Goal: Transaction & Acquisition: Purchase product/service

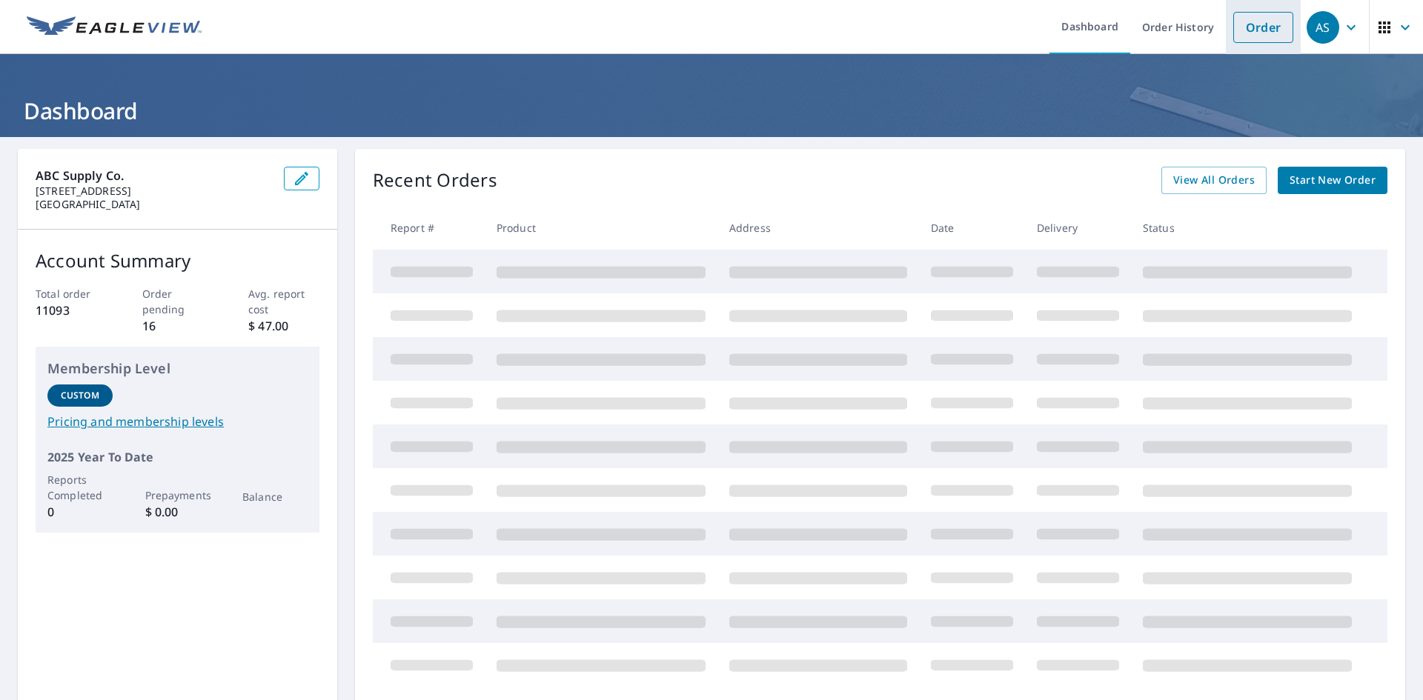
click at [1255, 33] on link "Order" at bounding box center [1263, 27] width 60 height 31
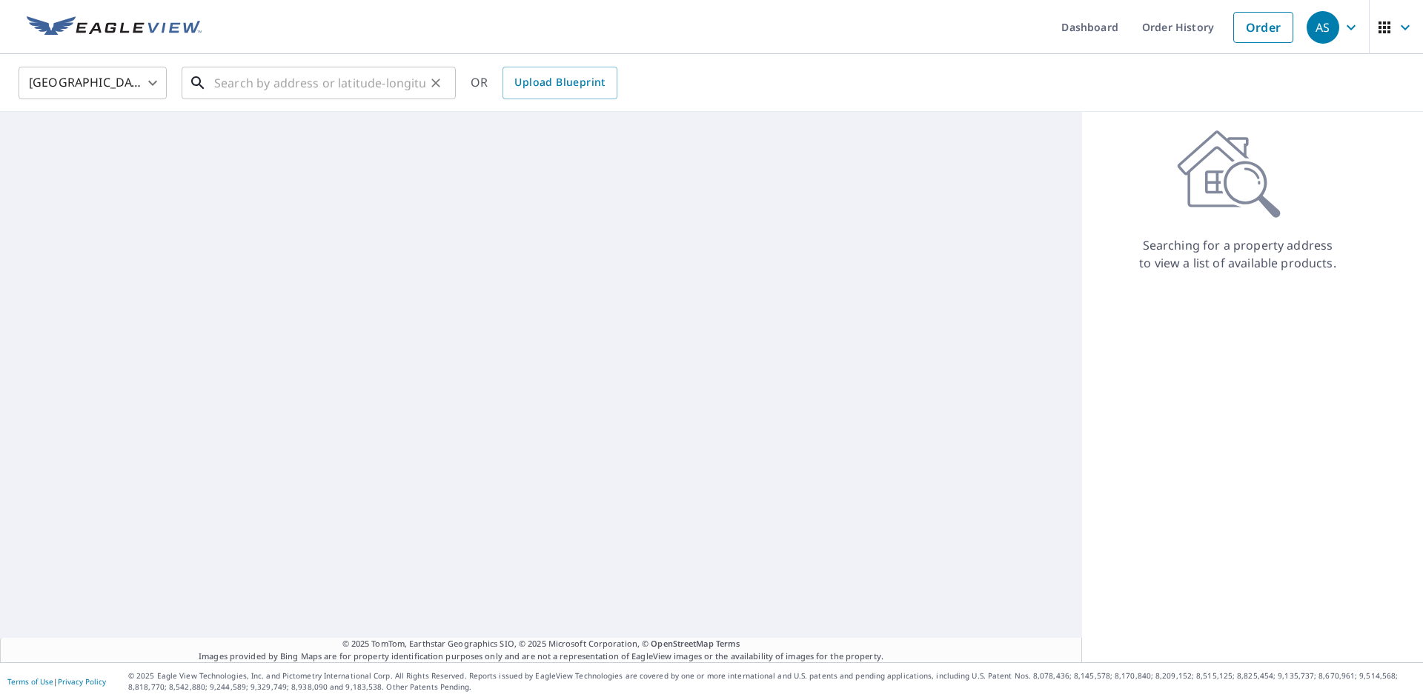
click at [214, 78] on input "text" at bounding box center [319, 82] width 211 height 41
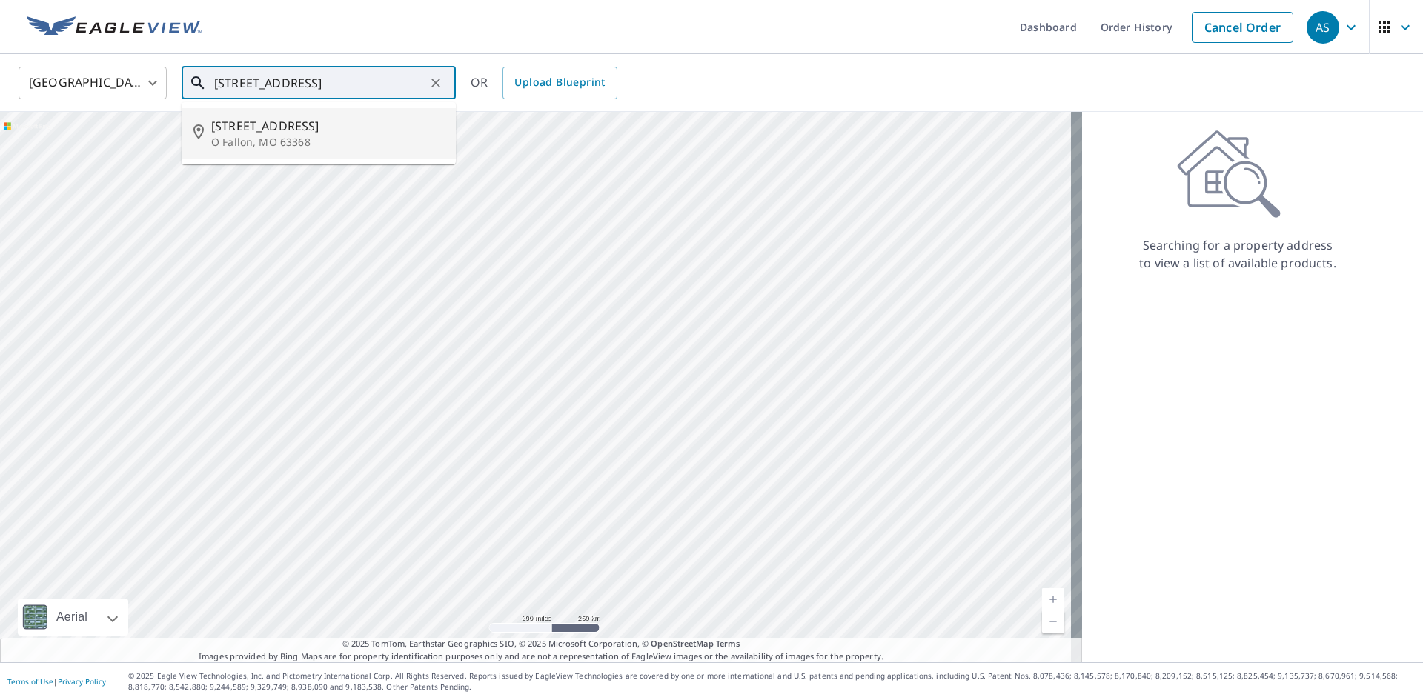
click at [317, 139] on p "O Fallon, MO 63368" at bounding box center [327, 142] width 233 height 15
type input "[STREET_ADDRESS][PERSON_NAME]"
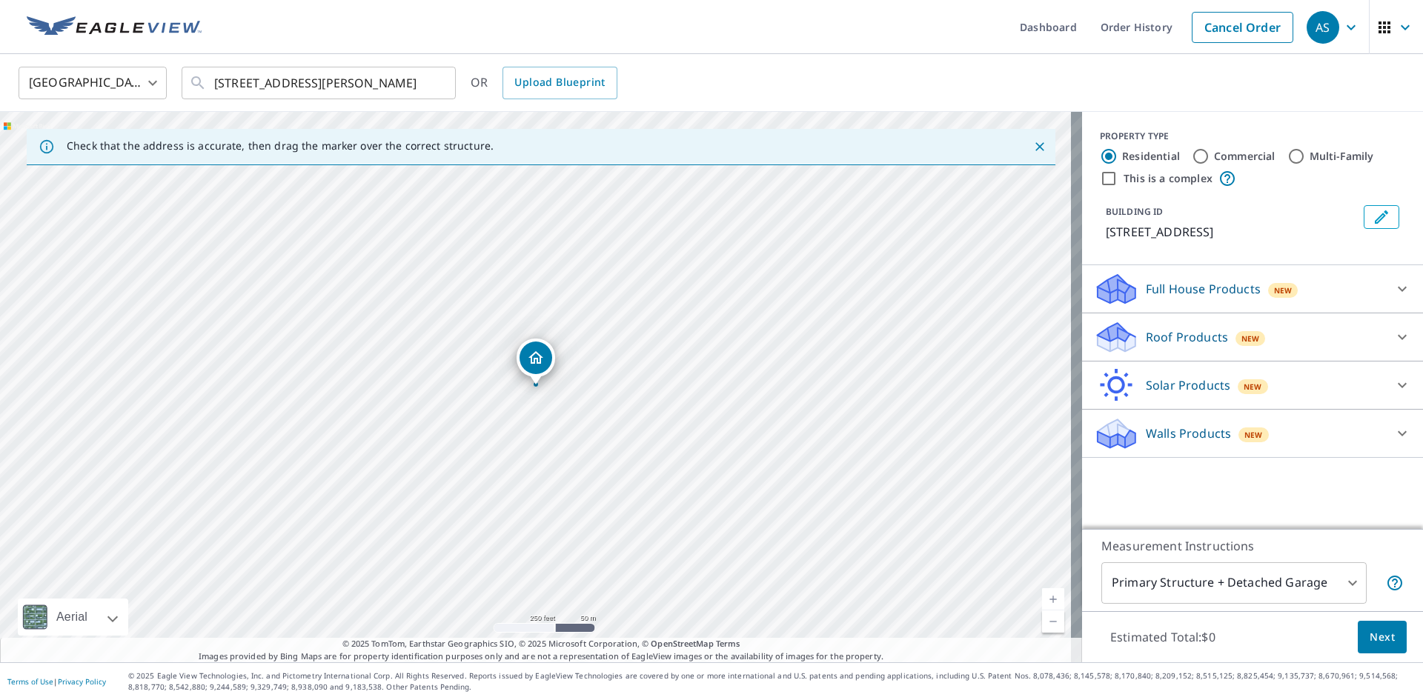
click at [1306, 335] on div "Roof Products New" at bounding box center [1239, 337] width 290 height 35
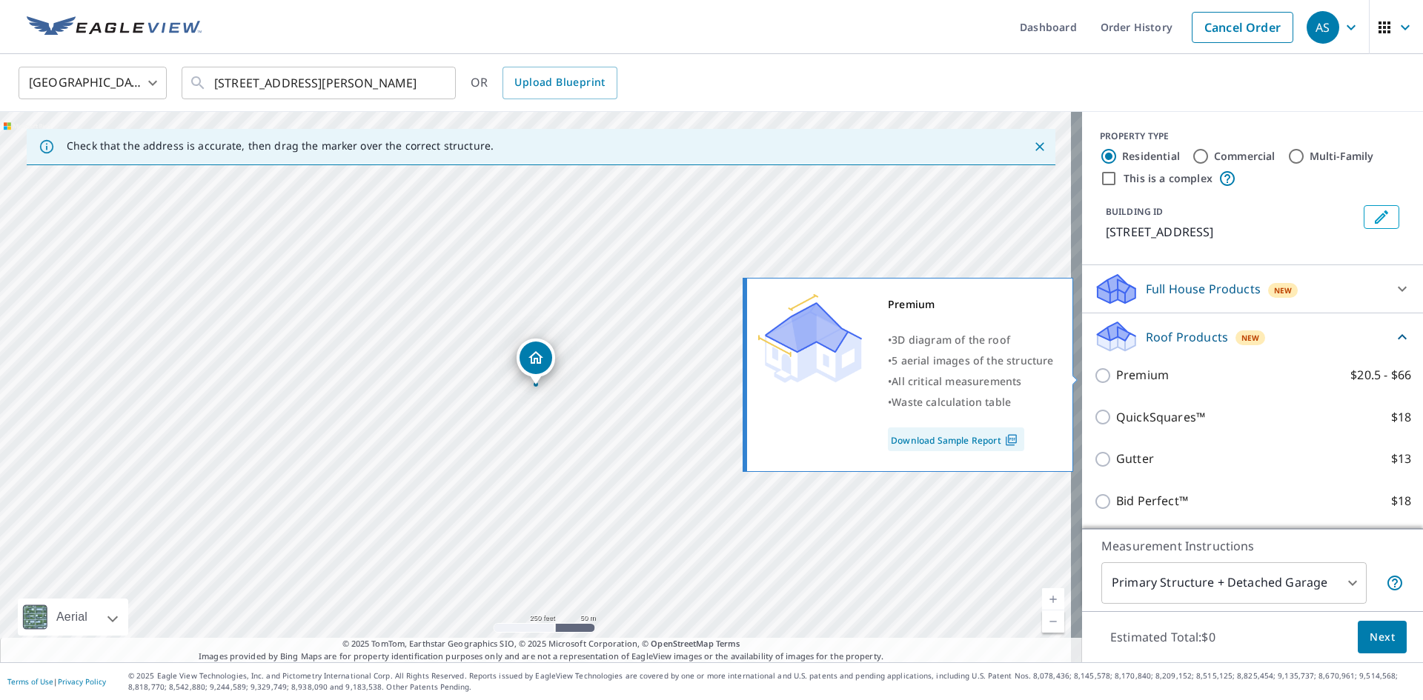
click at [1094, 371] on input "Premium $20.5 - $66" at bounding box center [1105, 376] width 22 height 18
checkbox input "true"
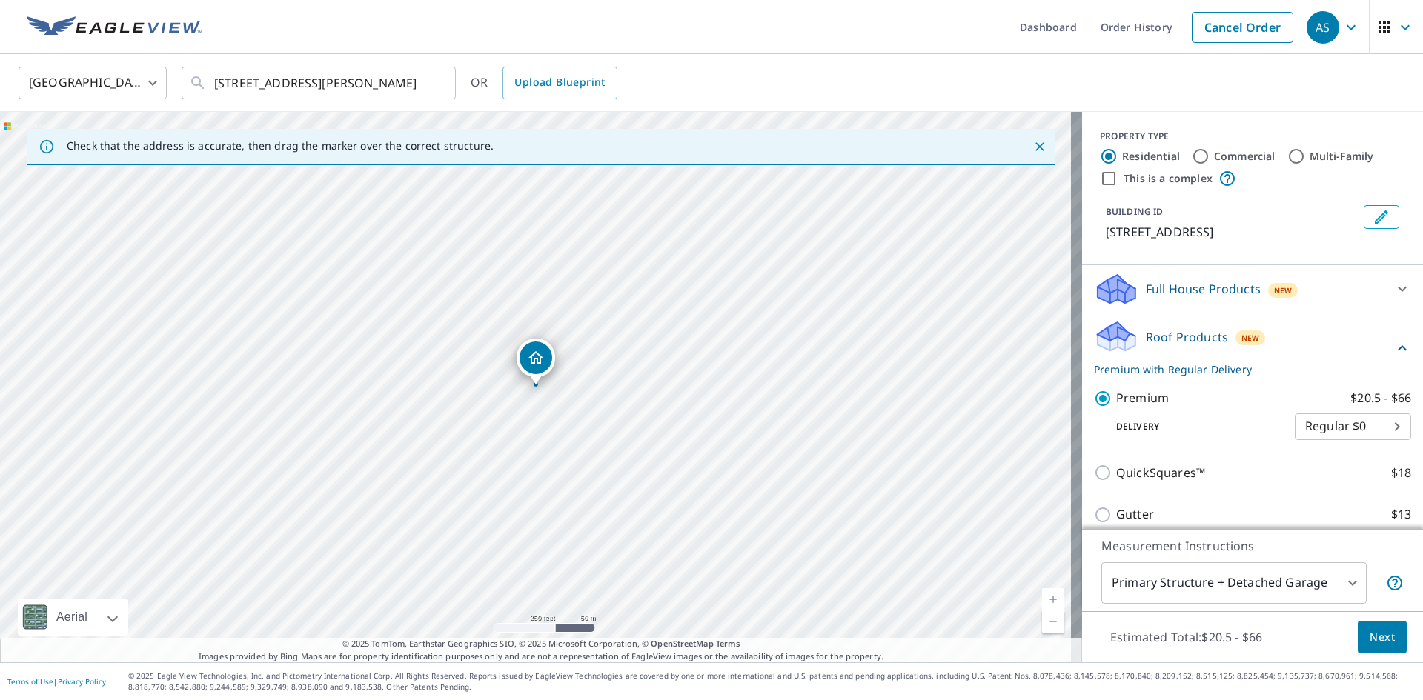
click at [1369, 639] on span "Next" at bounding box center [1381, 637] width 25 height 19
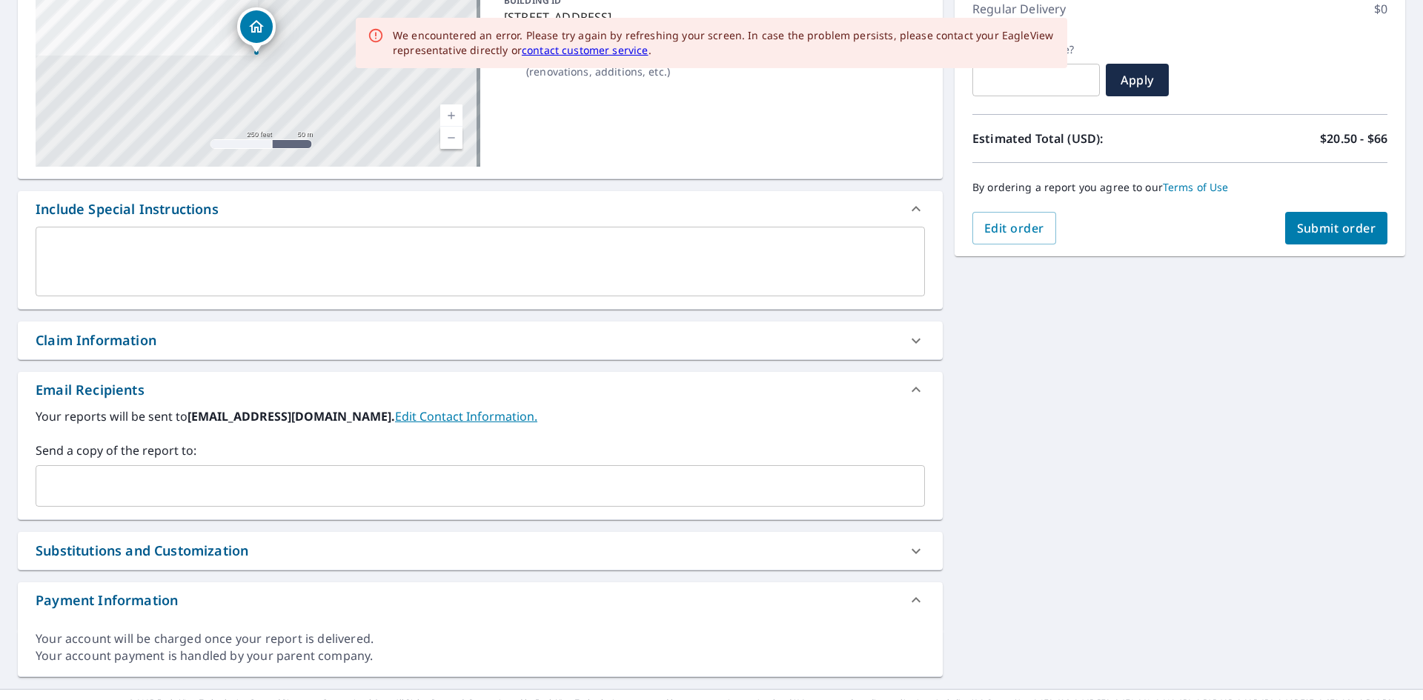
scroll to position [222, 0]
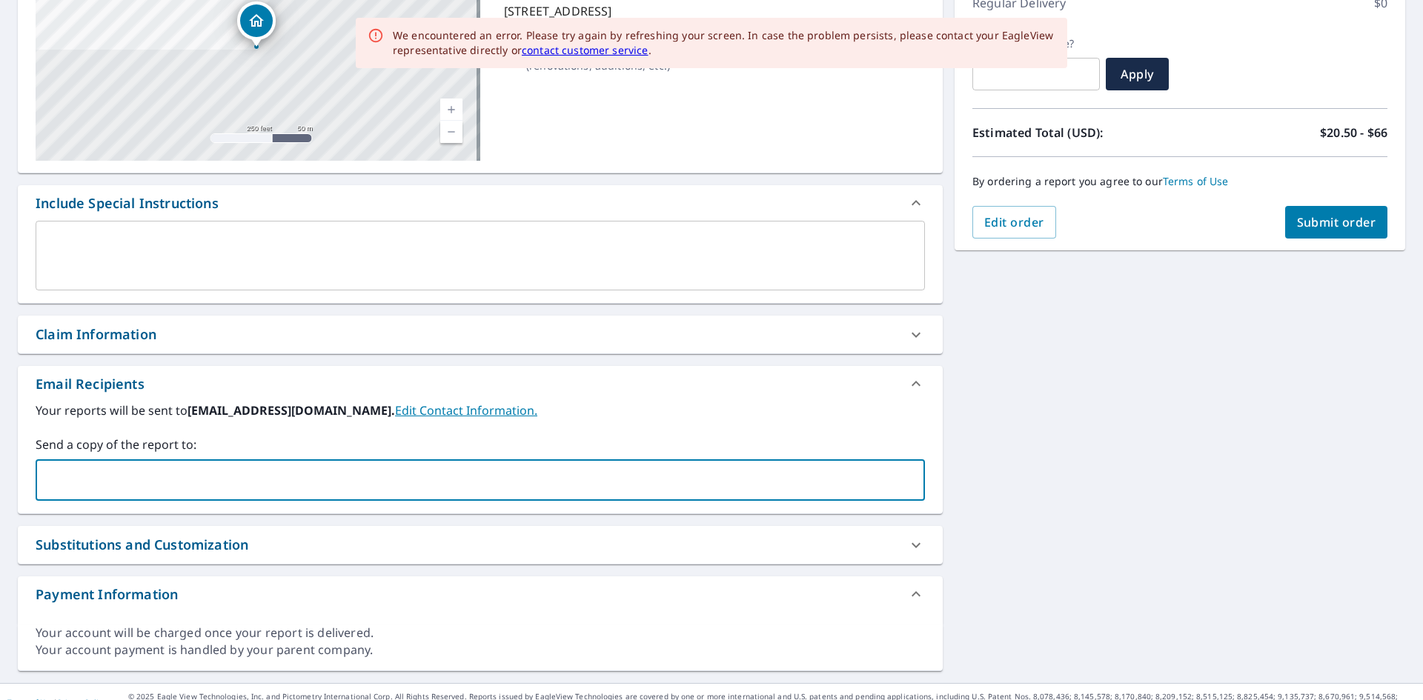
click at [76, 470] on input "text" at bounding box center [469, 480] width 854 height 28
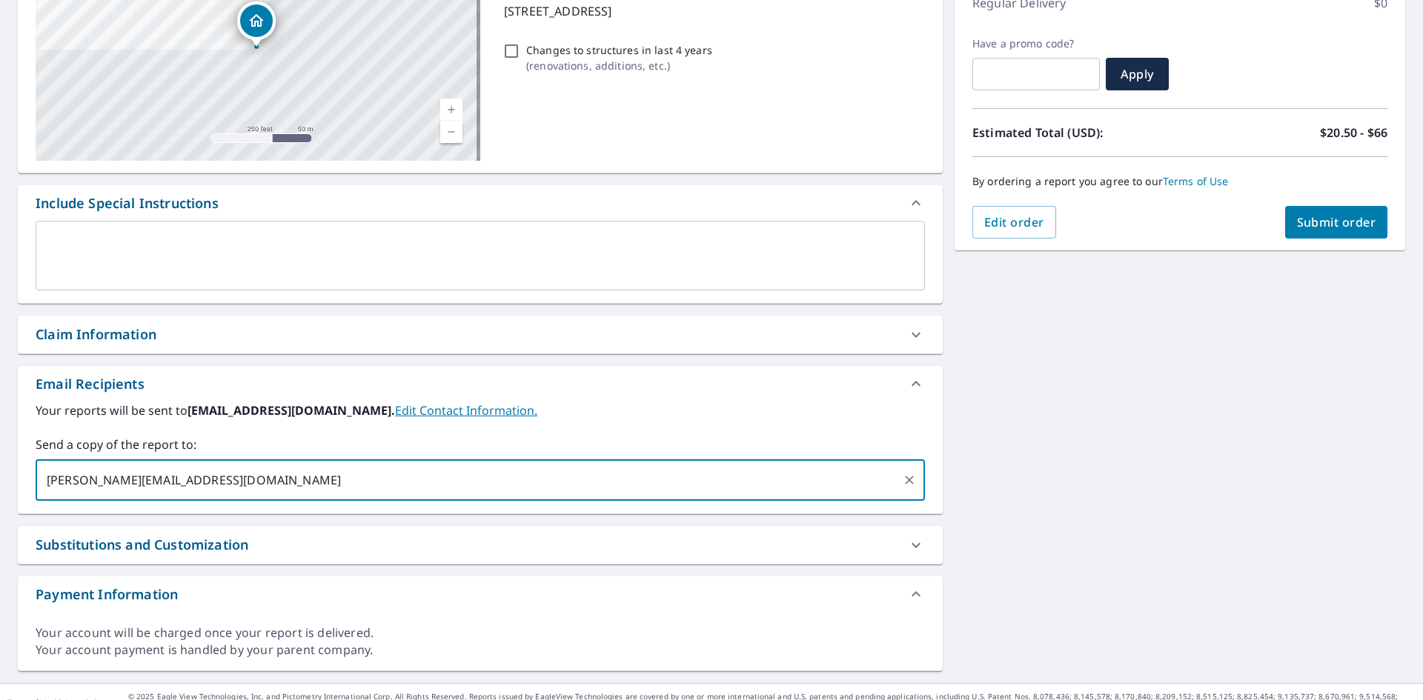
type input "[PERSON_NAME][EMAIL_ADDRESS][DOMAIN_NAME]"
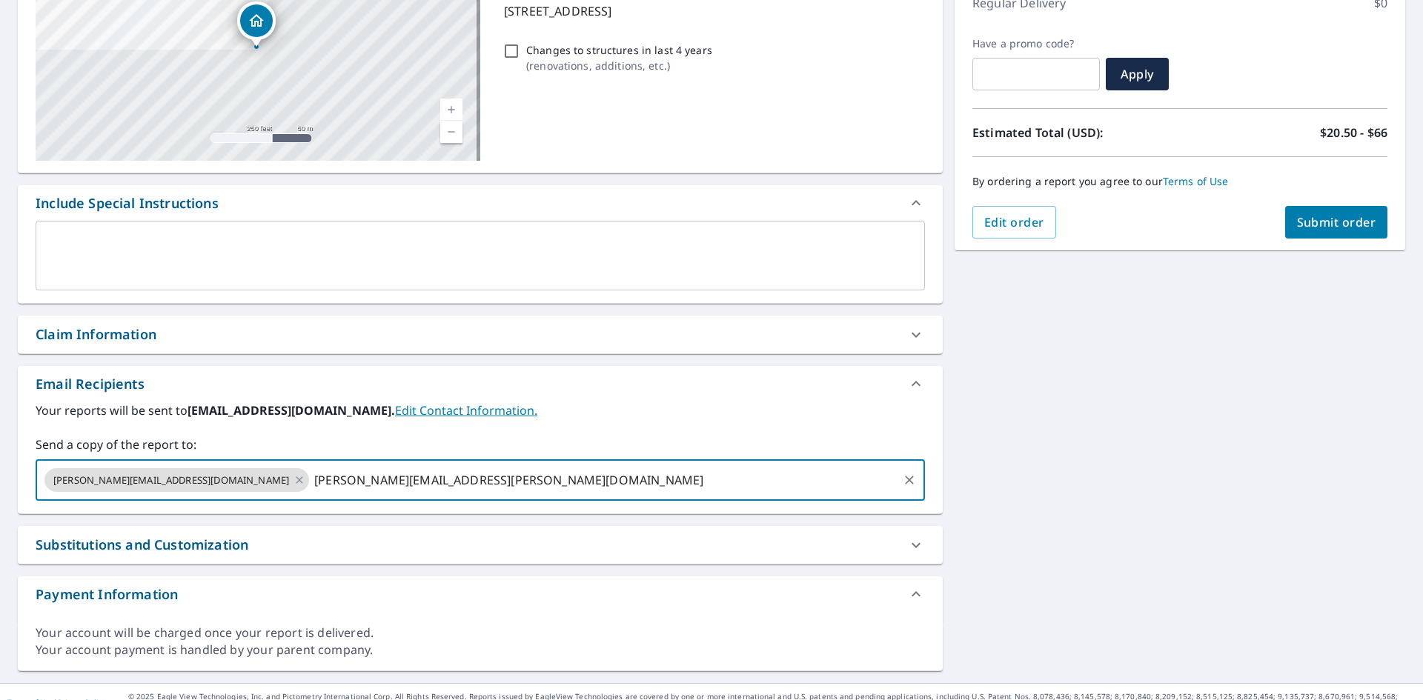
type input "[PERSON_NAME][EMAIL_ADDRESS][PERSON_NAME][DOMAIN_NAME]"
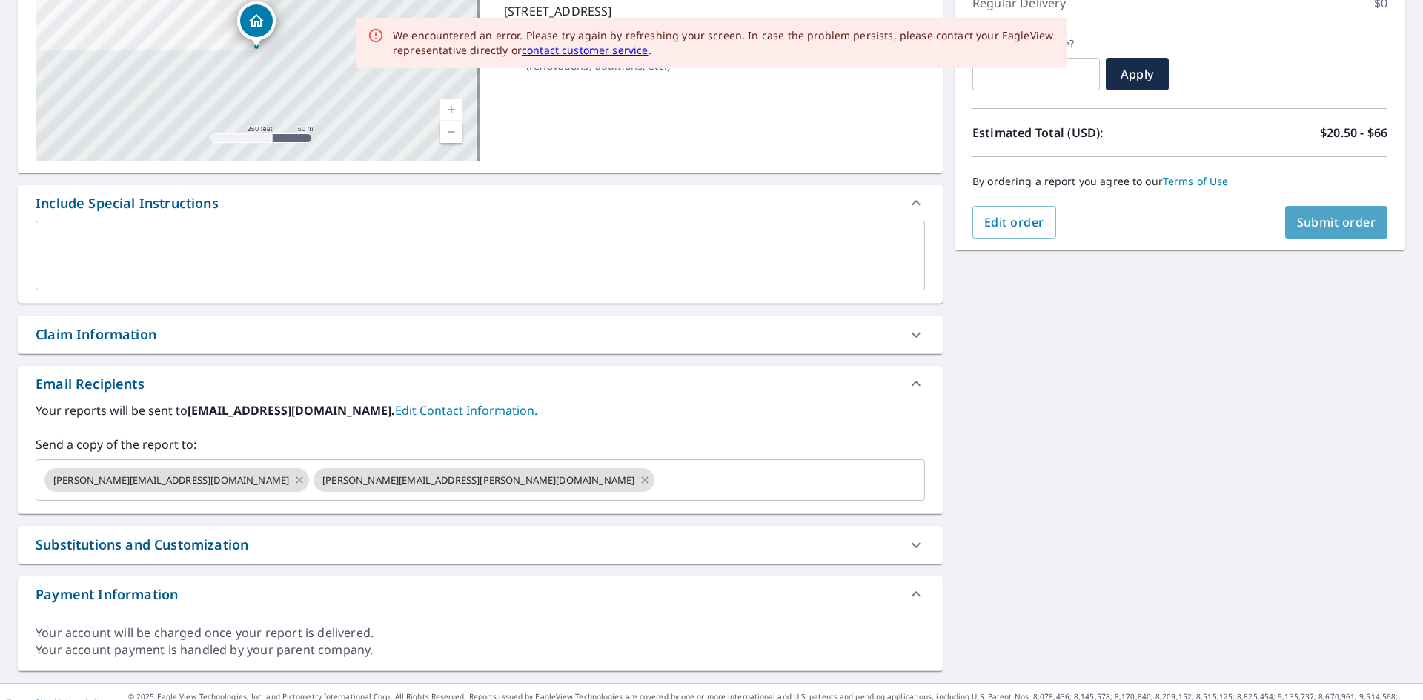
click at [1323, 222] on span "Submit order" at bounding box center [1336, 222] width 79 height 16
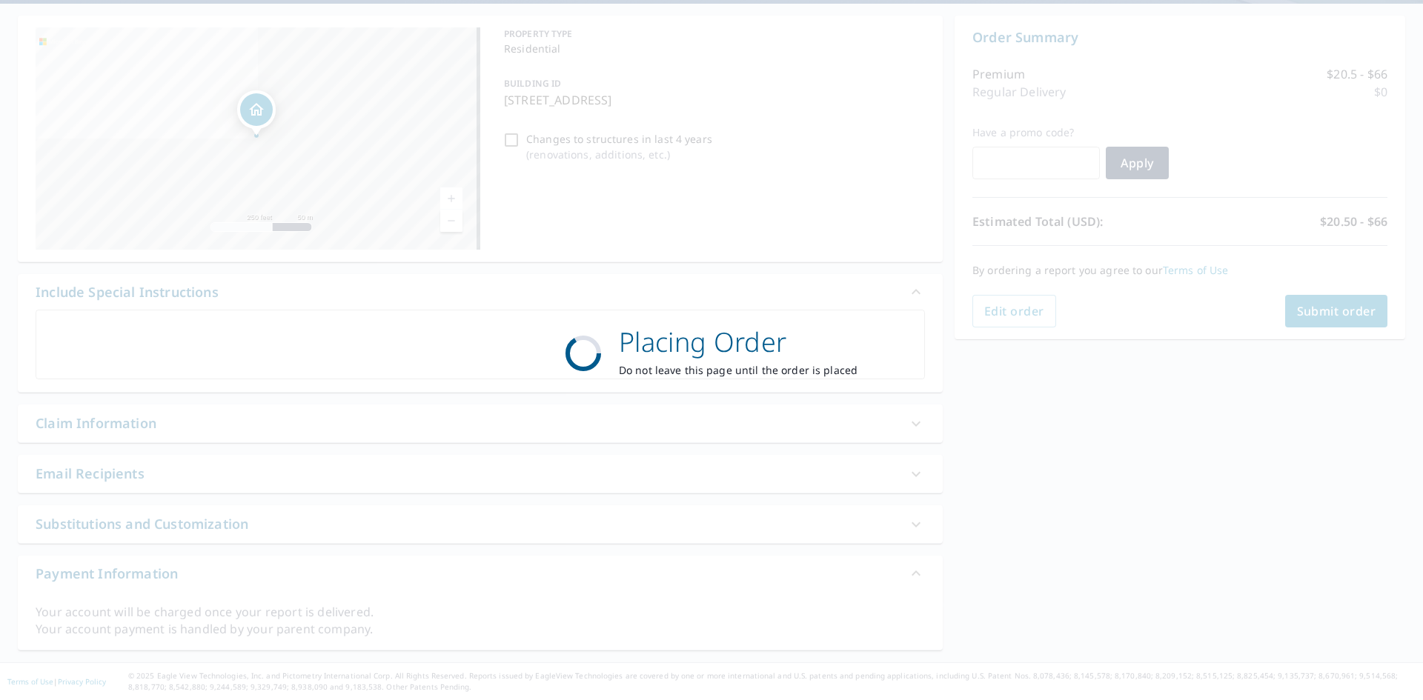
scroll to position [133, 0]
